Goal: Task Accomplishment & Management: Manage account settings

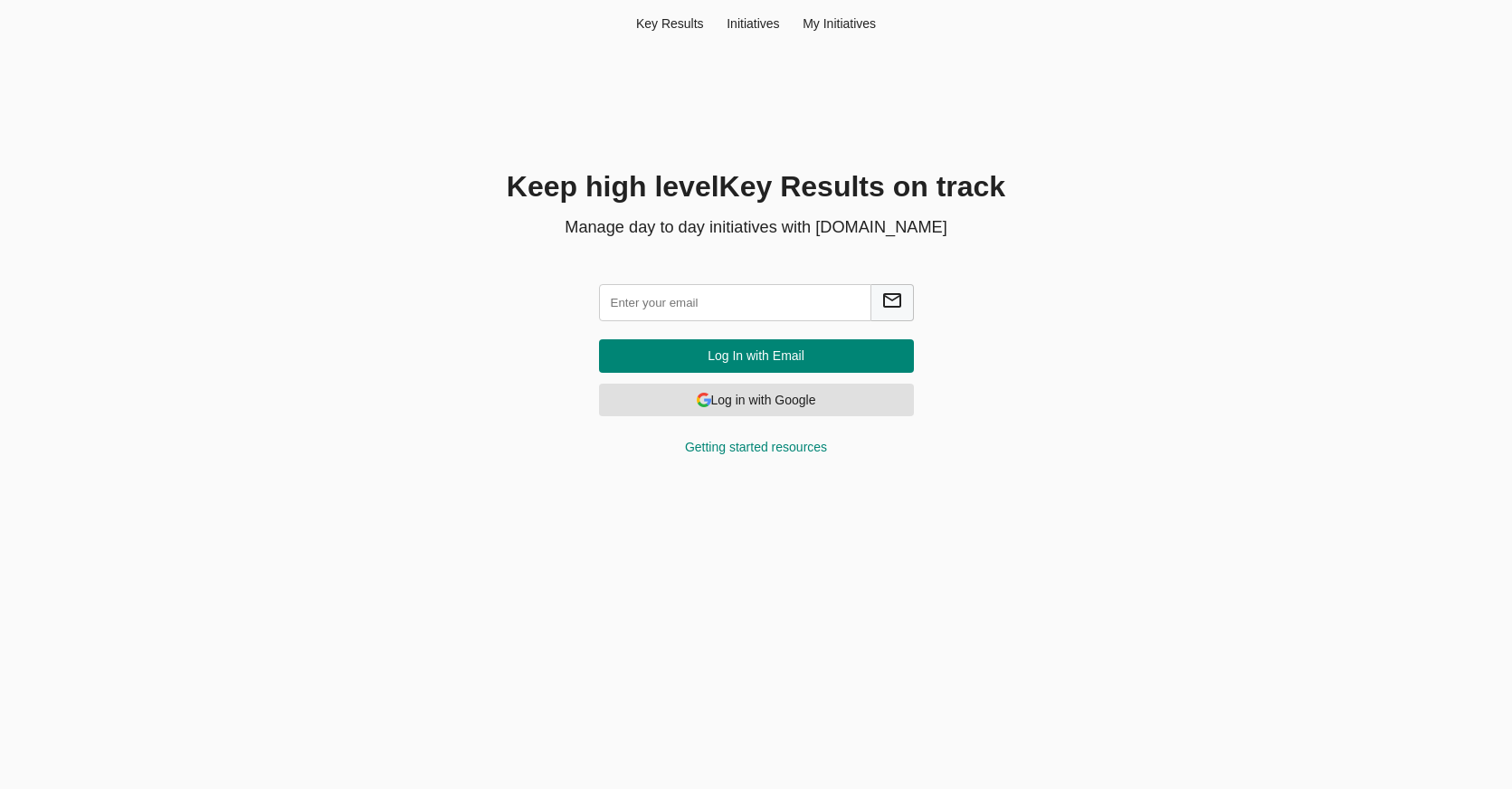
click at [681, 309] on input "text" at bounding box center [734, 302] width 272 height 37
type input "[EMAIL_ADDRESS][DOMAIN_NAME]"
click at [799, 349] on span "Log In with Email" at bounding box center [757, 356] width 286 height 23
click at [685, 299] on input "[EMAIL_ADDRESS][DOMAIN_NAME]" at bounding box center [734, 302] width 272 height 37
click at [616, 304] on input "[EMAIL_ADDRESS][DOMAIN_NAME]" at bounding box center [734, 302] width 272 height 37
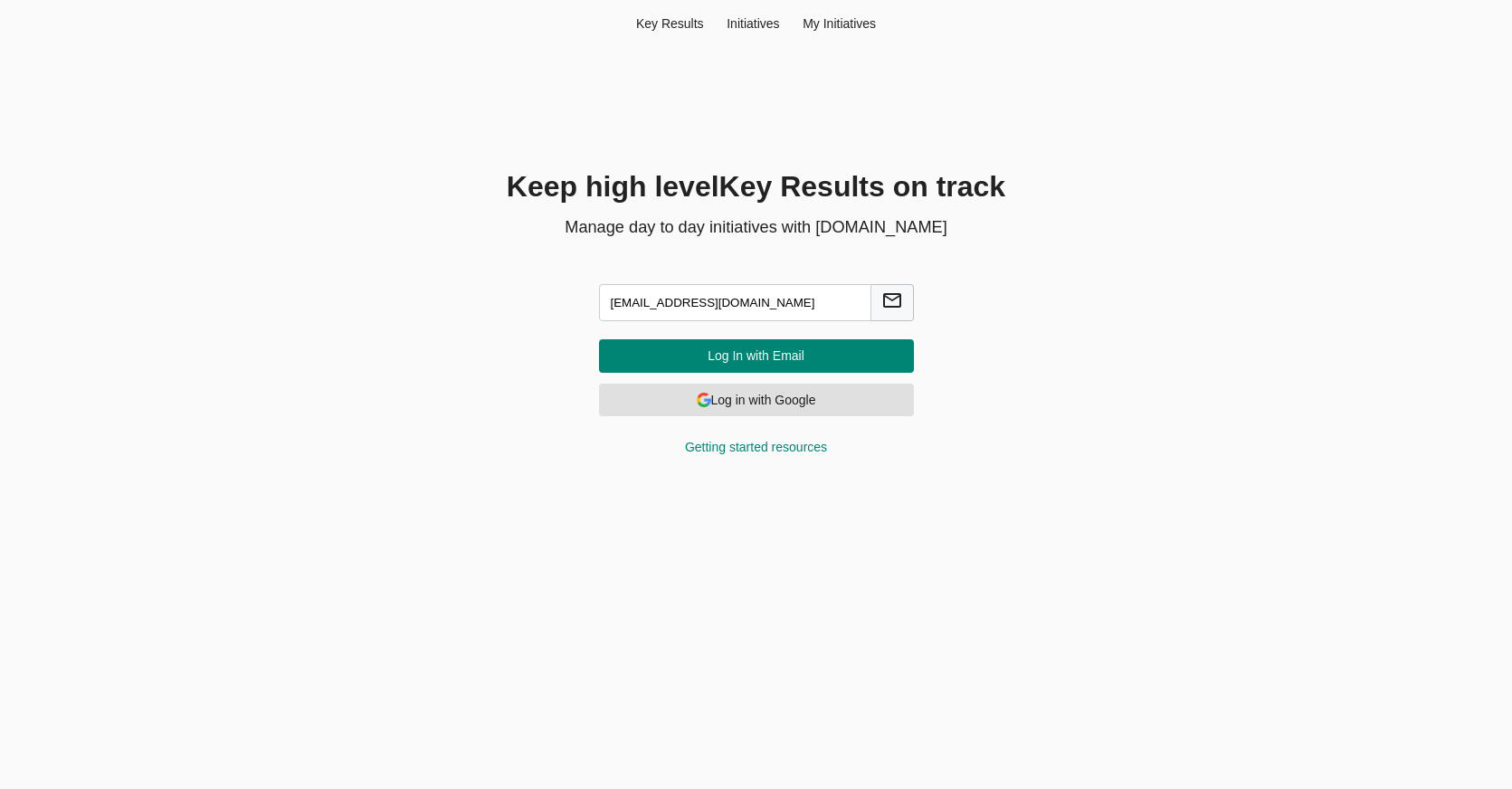
click at [616, 304] on input "hema@agilecyber.com" at bounding box center [734, 302] width 272 height 37
type input "ayyappanrk44@gmail.com"
click at [690, 345] on span "Log In with Email" at bounding box center [757, 356] width 286 height 23
click at [712, 306] on input "text" at bounding box center [734, 302] width 272 height 37
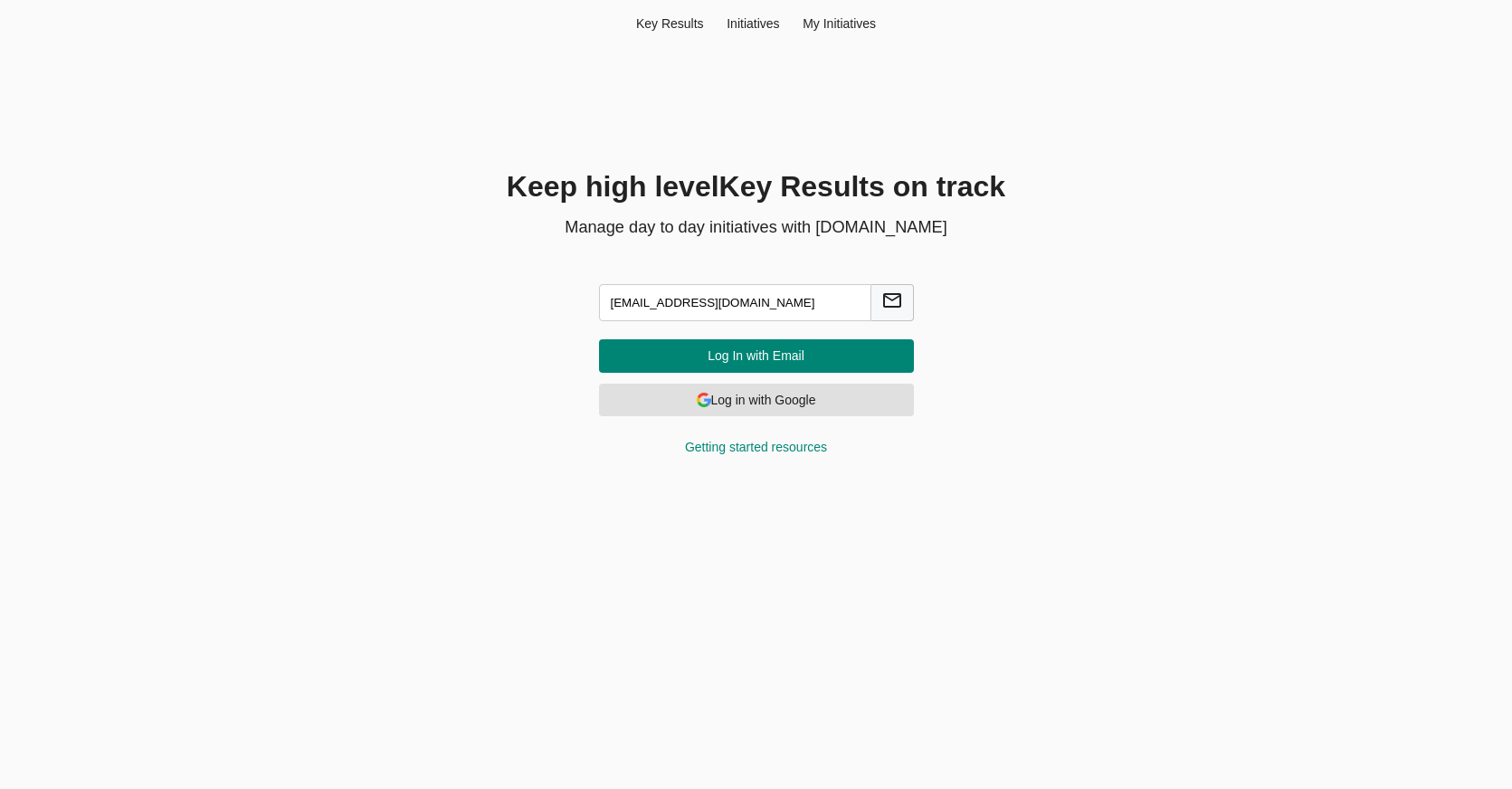
type input "test@a.com"
click at [795, 349] on span "Log In with Email" at bounding box center [757, 356] width 286 height 23
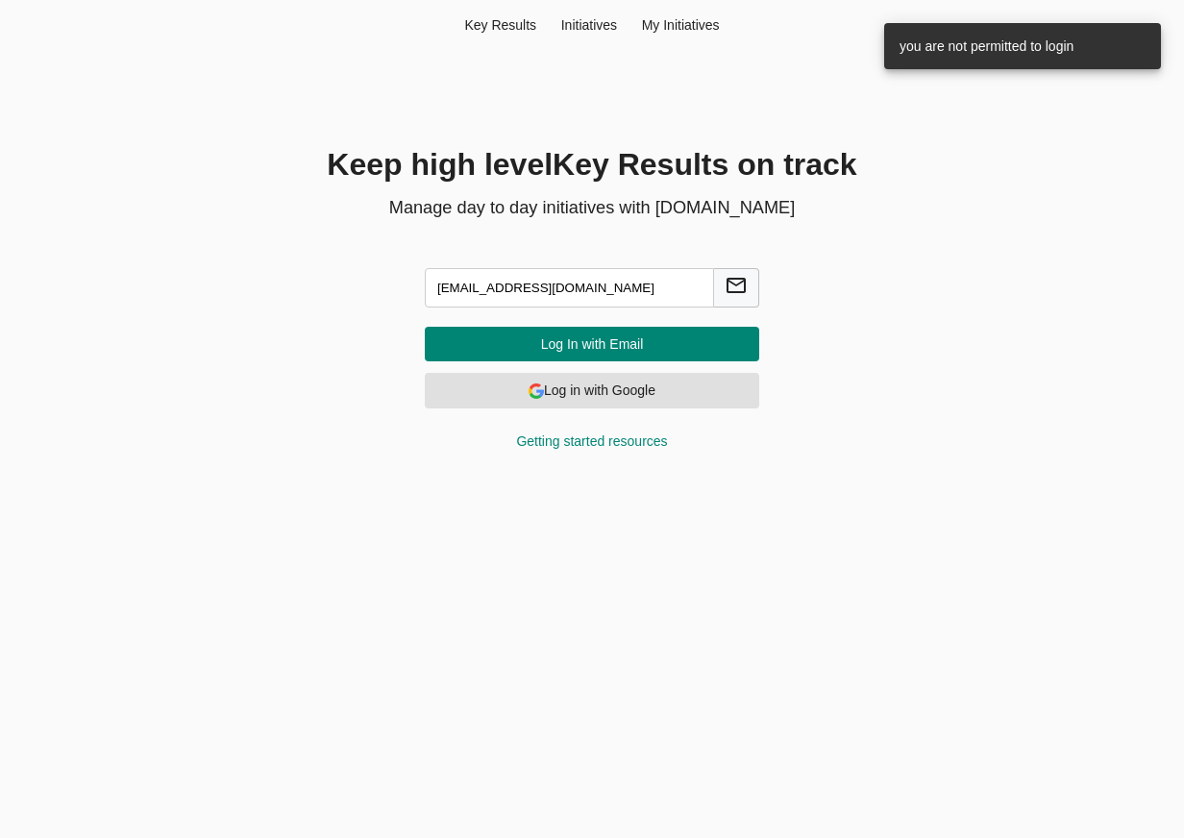
click at [579, 323] on form "test@a.com Log In with Email Log in with Google Getting started resources" at bounding box center [592, 355] width 381 height 236
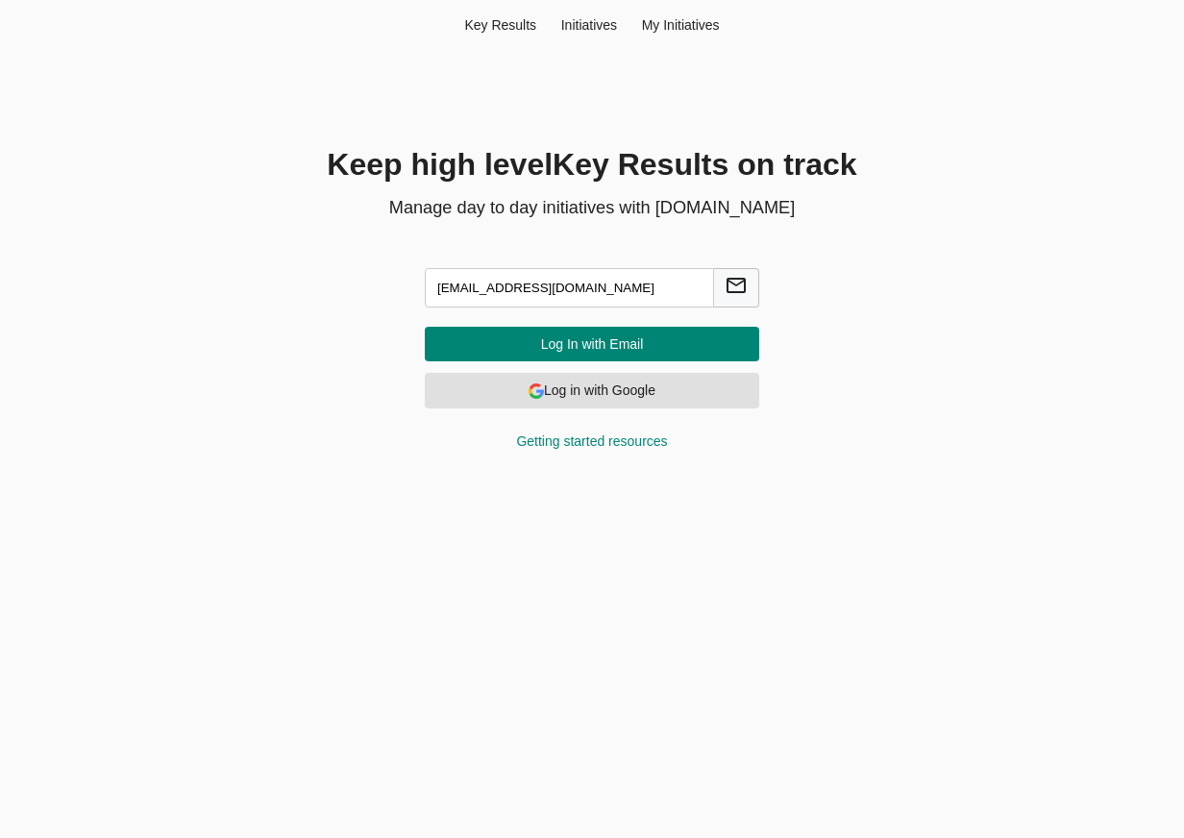
click at [570, 348] on span "Log In with Email" at bounding box center [592, 345] width 304 height 24
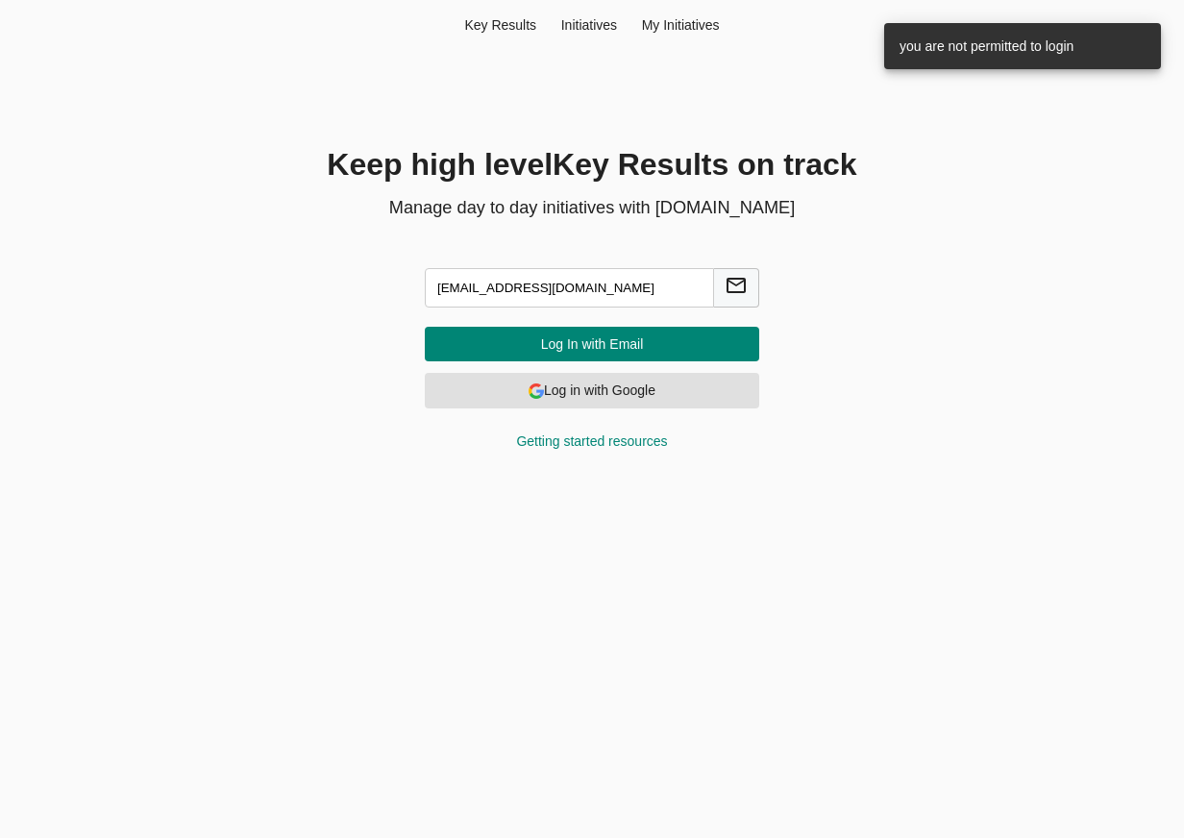
click at [717, 341] on span "Log In with Email" at bounding box center [592, 345] width 304 height 24
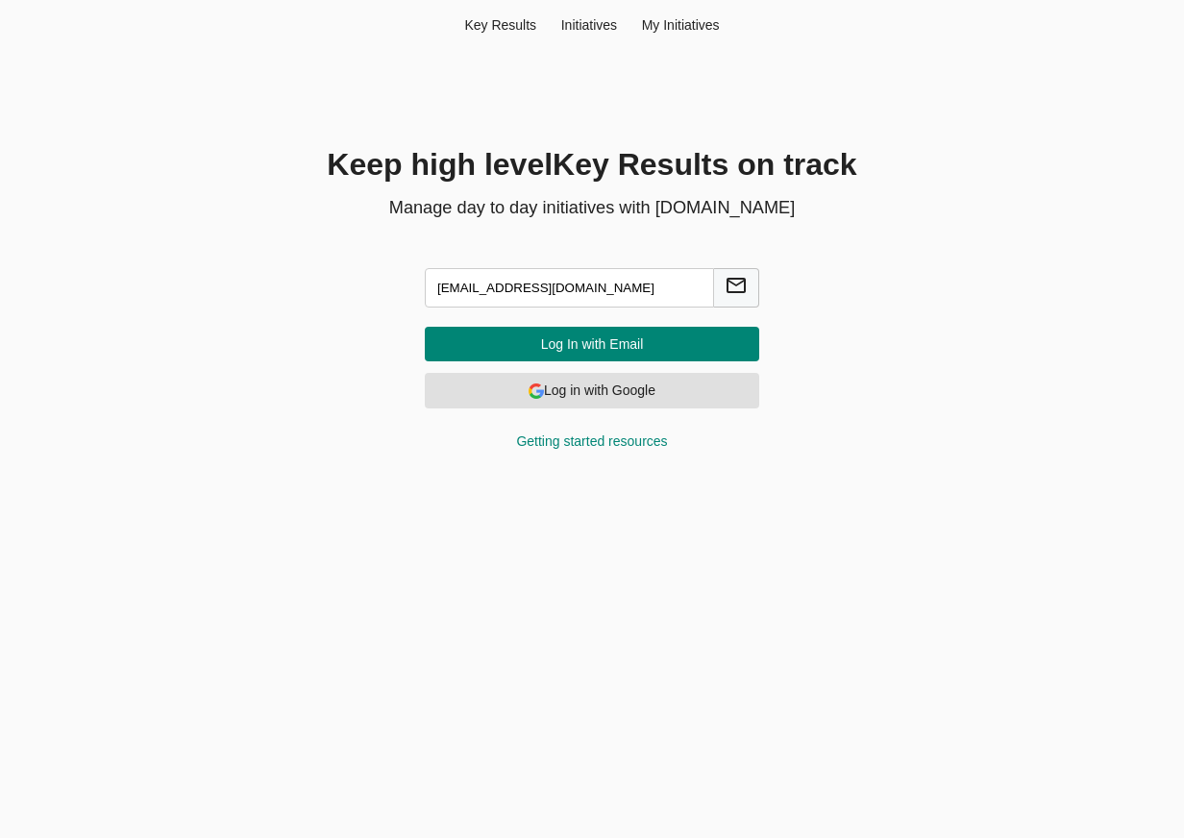
click at [633, 333] on span "Log In with Email" at bounding box center [592, 345] width 304 height 24
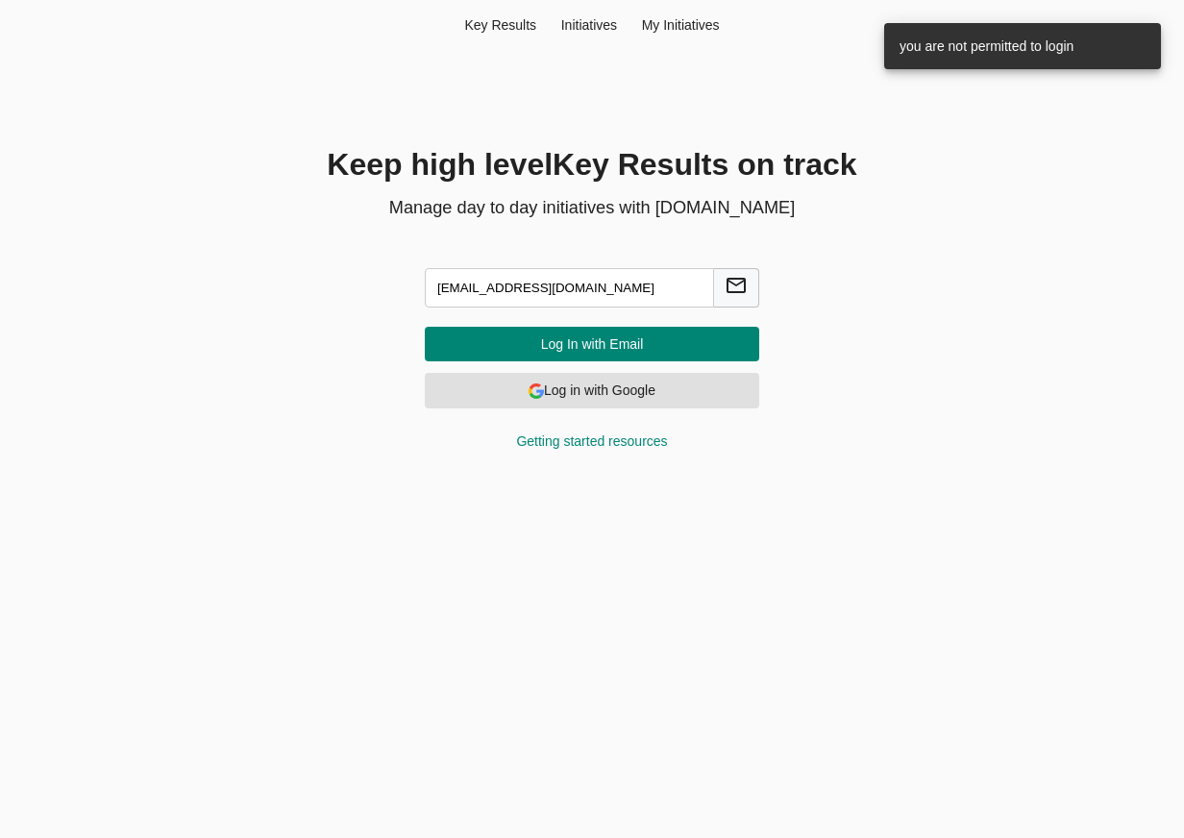
click at [546, 282] on input "test@a.com" at bounding box center [569, 287] width 289 height 39
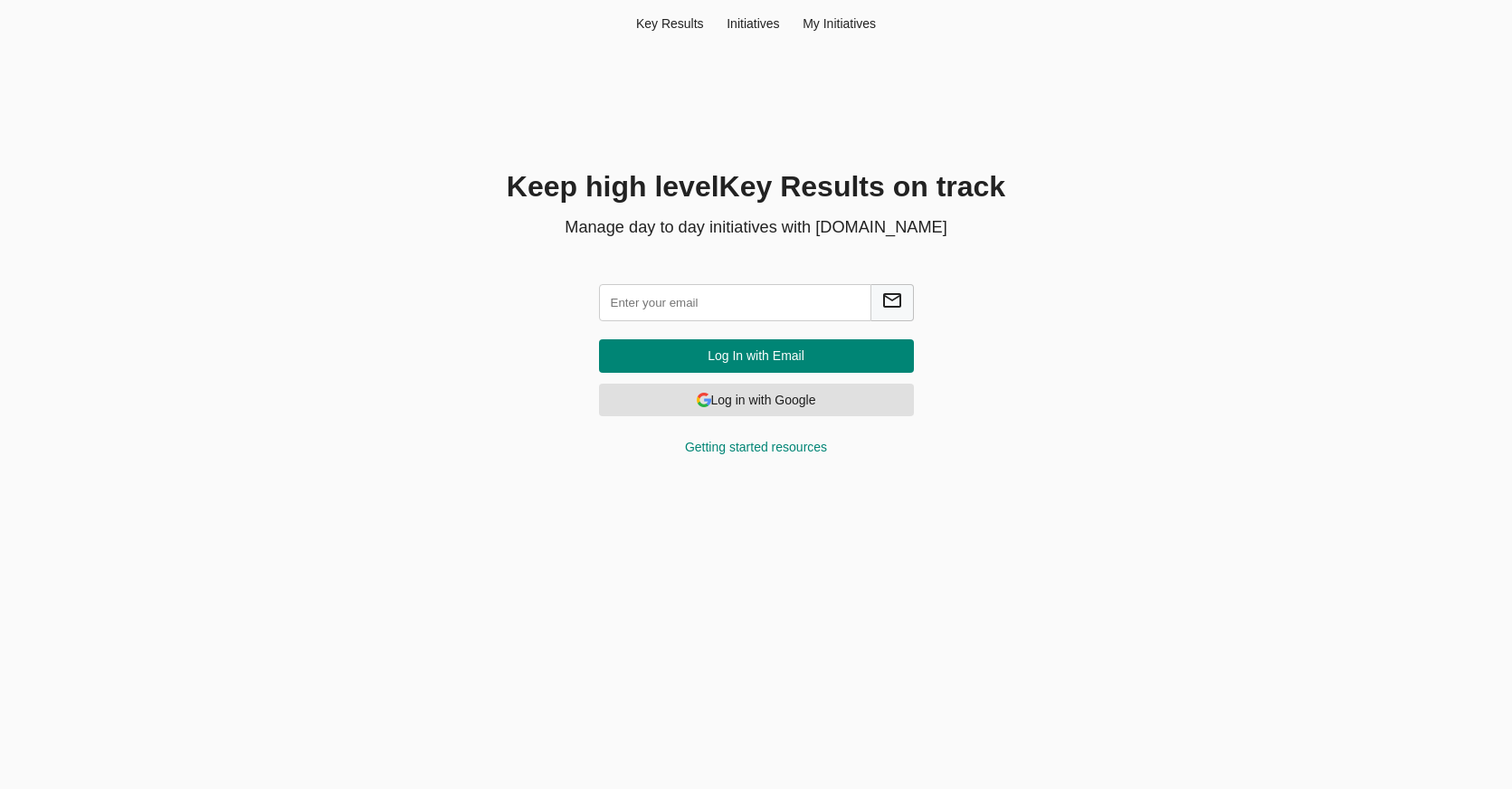
click at [712, 307] on input "text" at bounding box center [734, 302] width 272 height 37
type input "[EMAIL_ADDRESS][DOMAIN_NAME]"
click at [738, 361] on span "Log In with Email" at bounding box center [757, 356] width 286 height 23
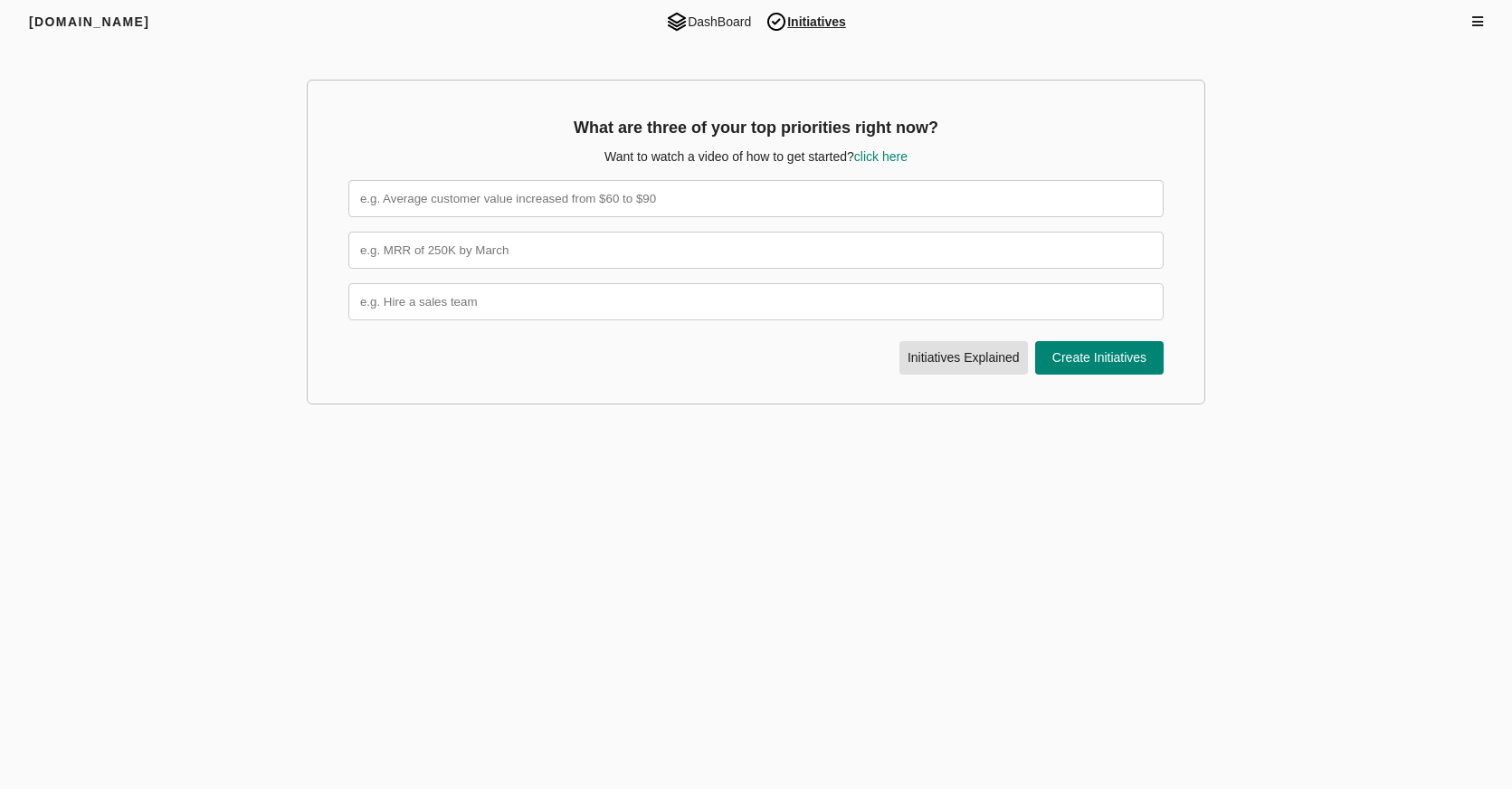
click at [1470, 22] on div at bounding box center [1375, 21] width 218 height 18
click at [1472, 22] on icon at bounding box center [1478, 21] width 11 height 12
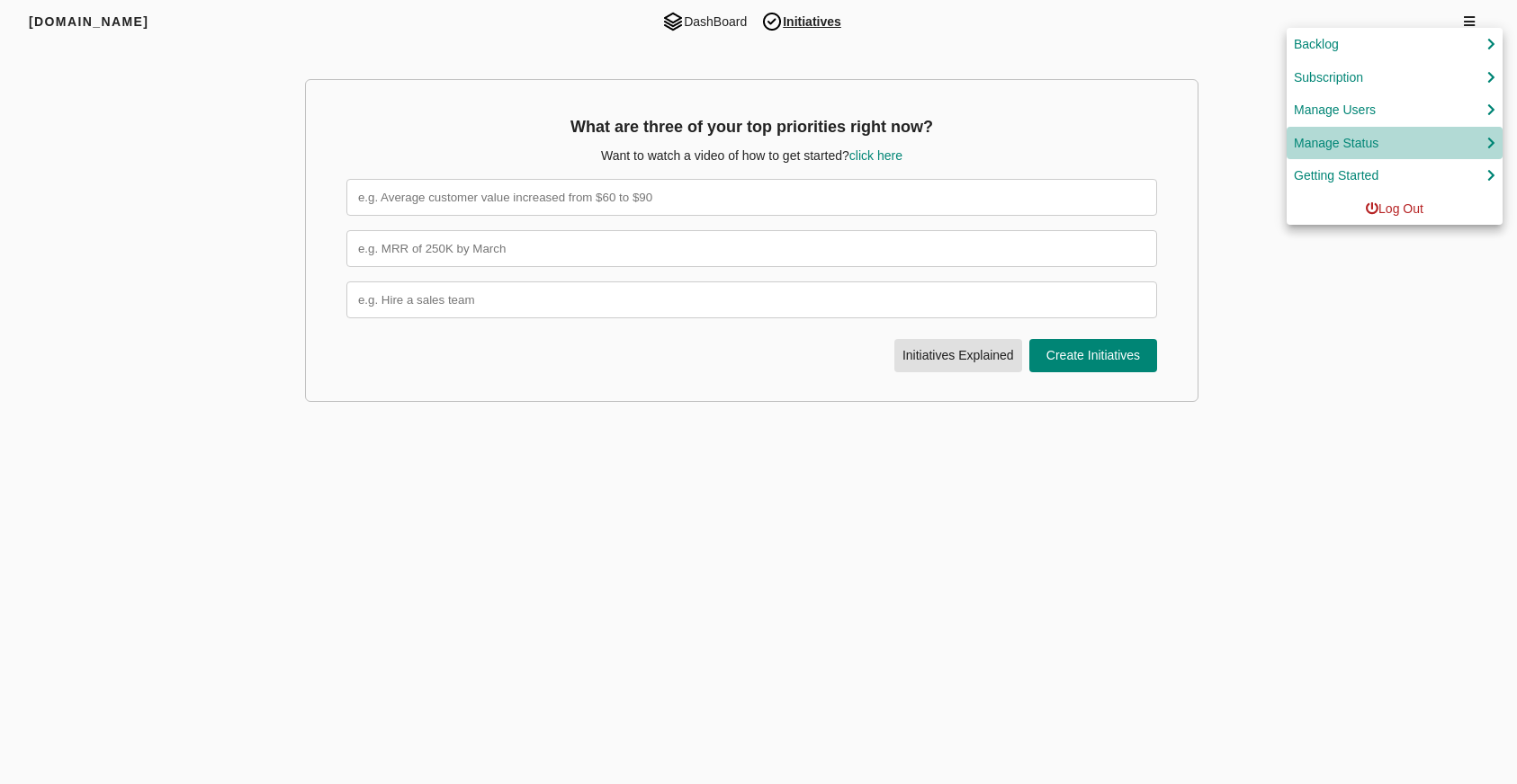
click at [1332, 147] on div "Manage Status" at bounding box center [1335, 143] width 84 height 22
